Goal: Navigation & Orientation: Find specific page/section

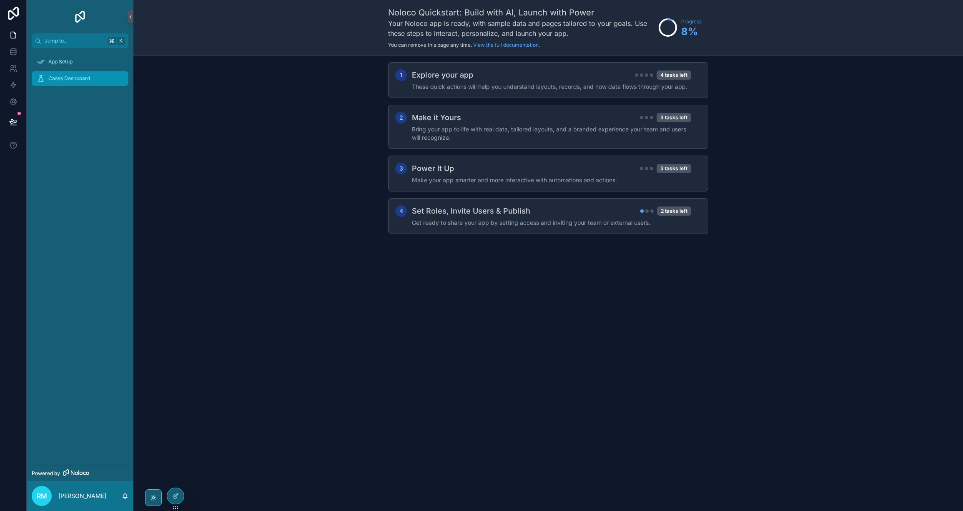
click at [56, 76] on span "Cases Dashboard" at bounding box center [69, 78] width 42 height 7
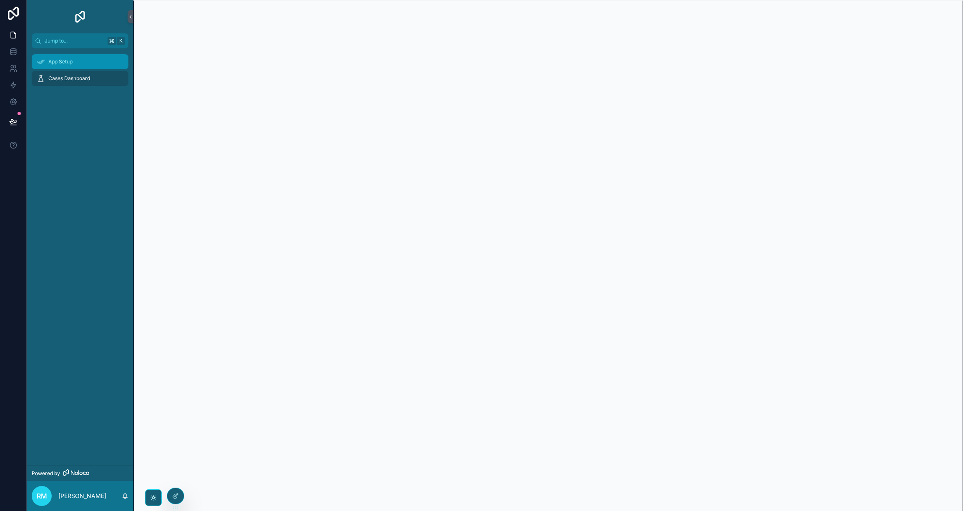
click at [68, 65] on span "App Setup" at bounding box center [60, 61] width 24 height 7
